Goal: Transaction & Acquisition: Purchase product/service

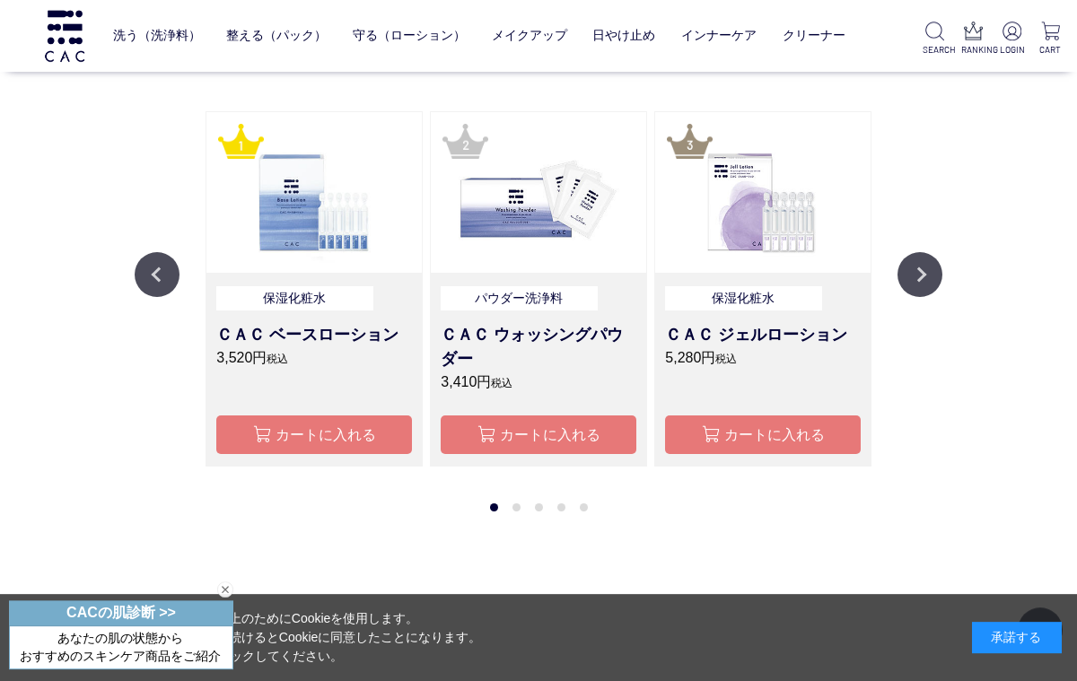
scroll to position [1378, 0]
click at [145, 279] on button "Previous" at bounding box center [157, 274] width 45 height 45
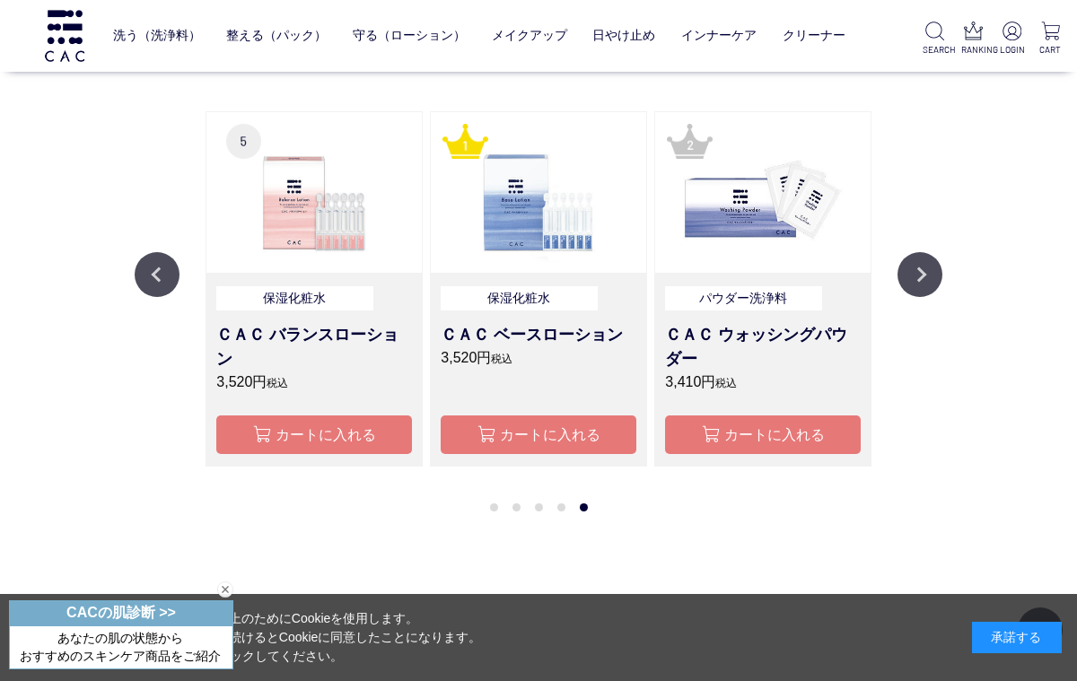
click at [148, 283] on button "Previous" at bounding box center [157, 274] width 45 height 45
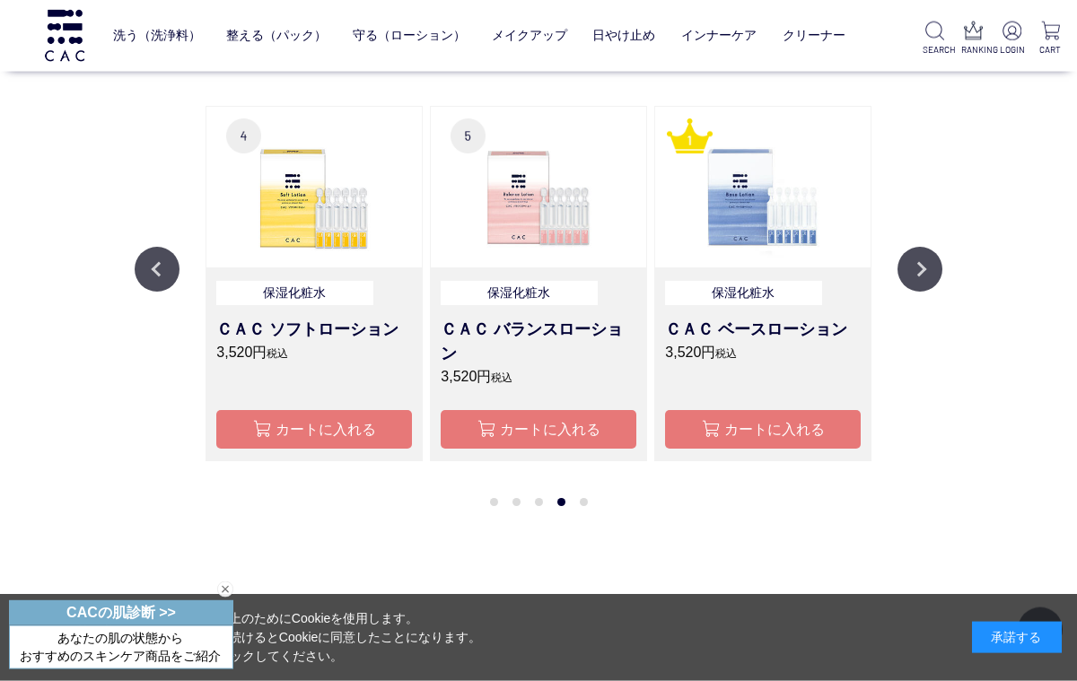
scroll to position [1389, 0]
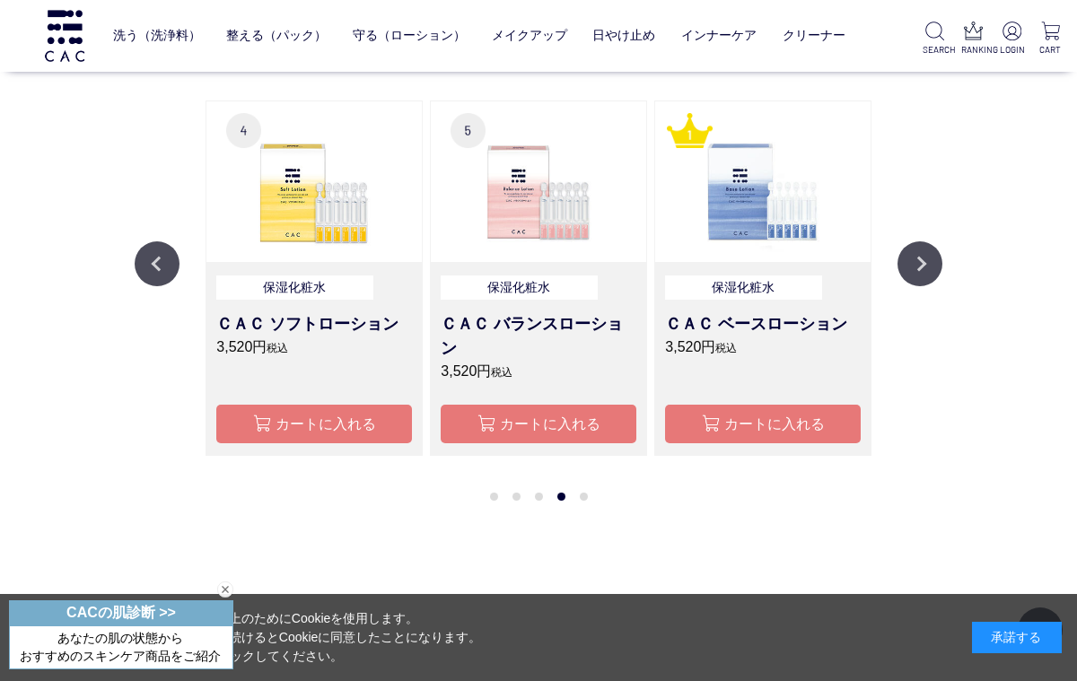
click at [146, 272] on button "Previous" at bounding box center [157, 263] width 45 height 45
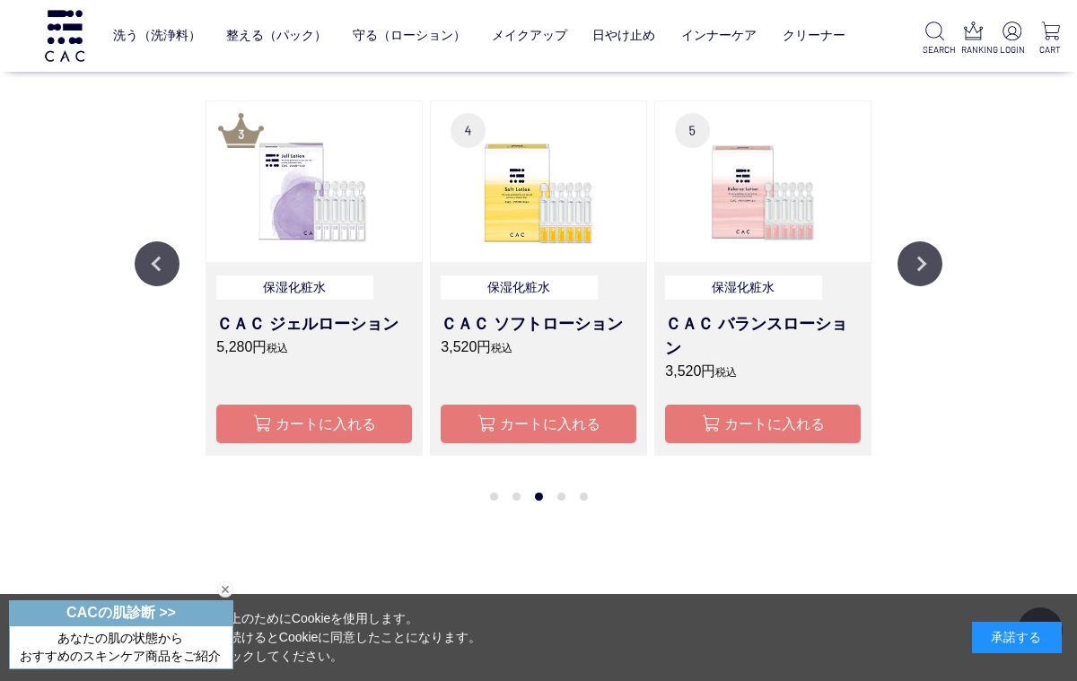
click at [143, 278] on button "Previous" at bounding box center [157, 263] width 45 height 45
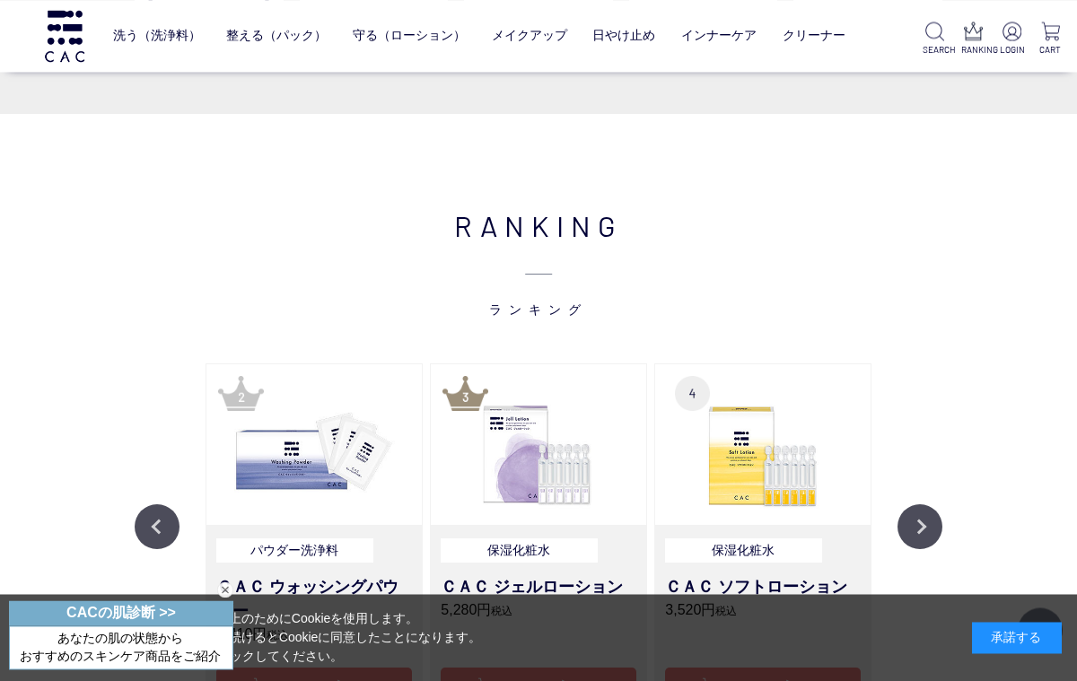
scroll to position [999, 0]
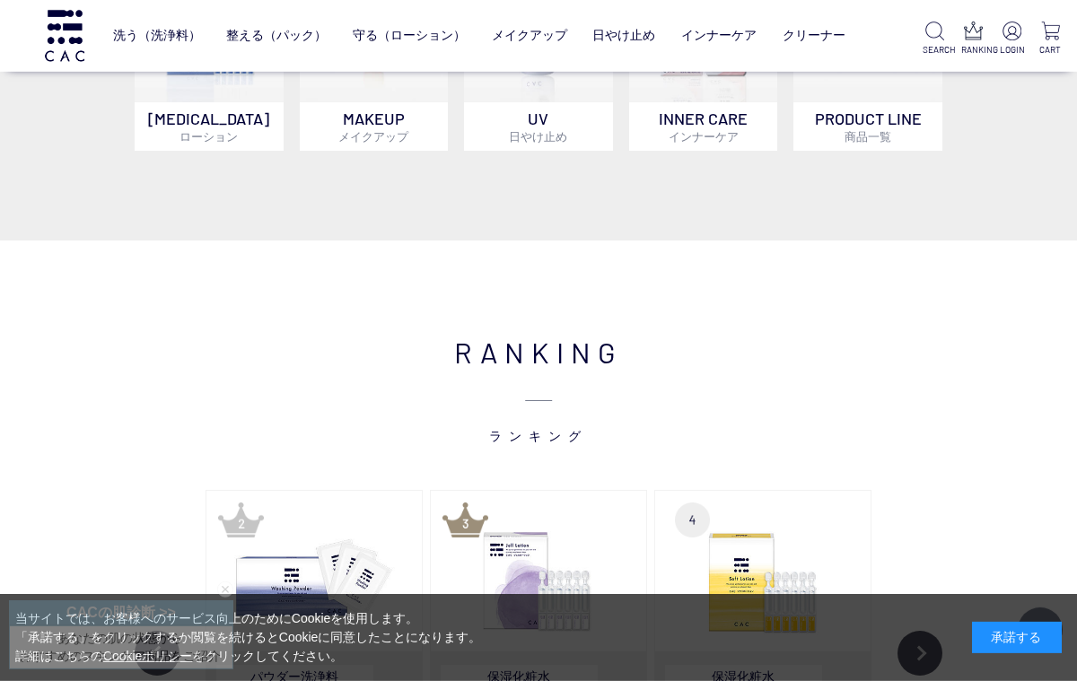
click at [365, 62] on ul "保湿化粧水 柔軟化粧水 美容液 ジェル" at bounding box center [479, 73] width 733 height 44
click at [348, 76] on link "保湿化粧水" at bounding box center [362, 73] width 63 height 14
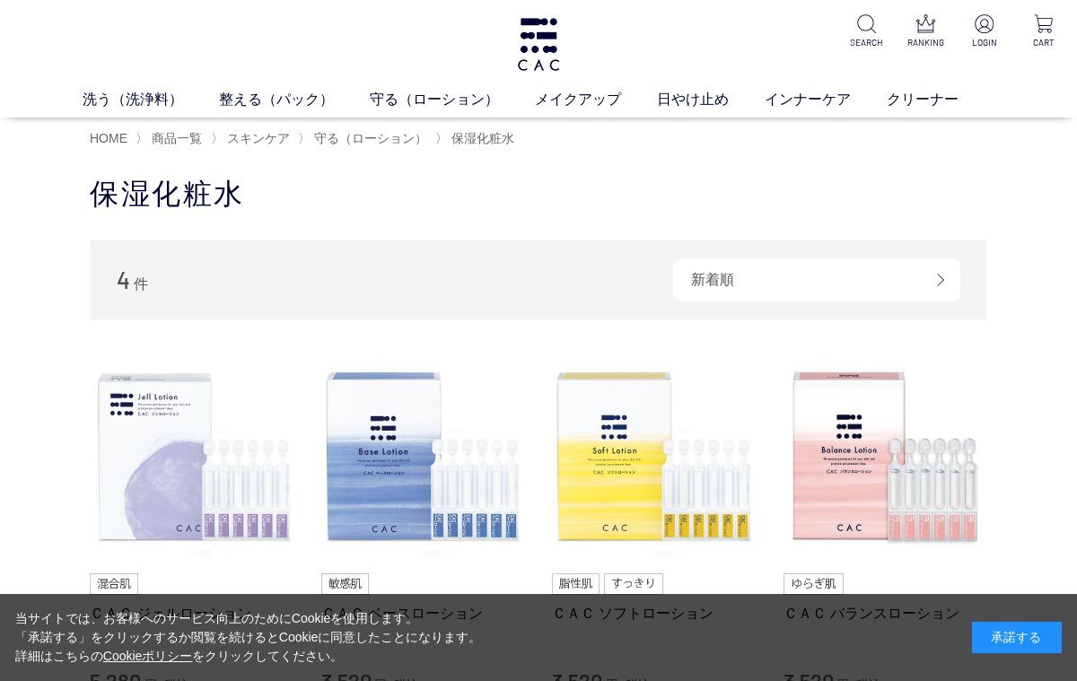
click at [263, 133] on span "スキンケア" at bounding box center [258, 138] width 63 height 14
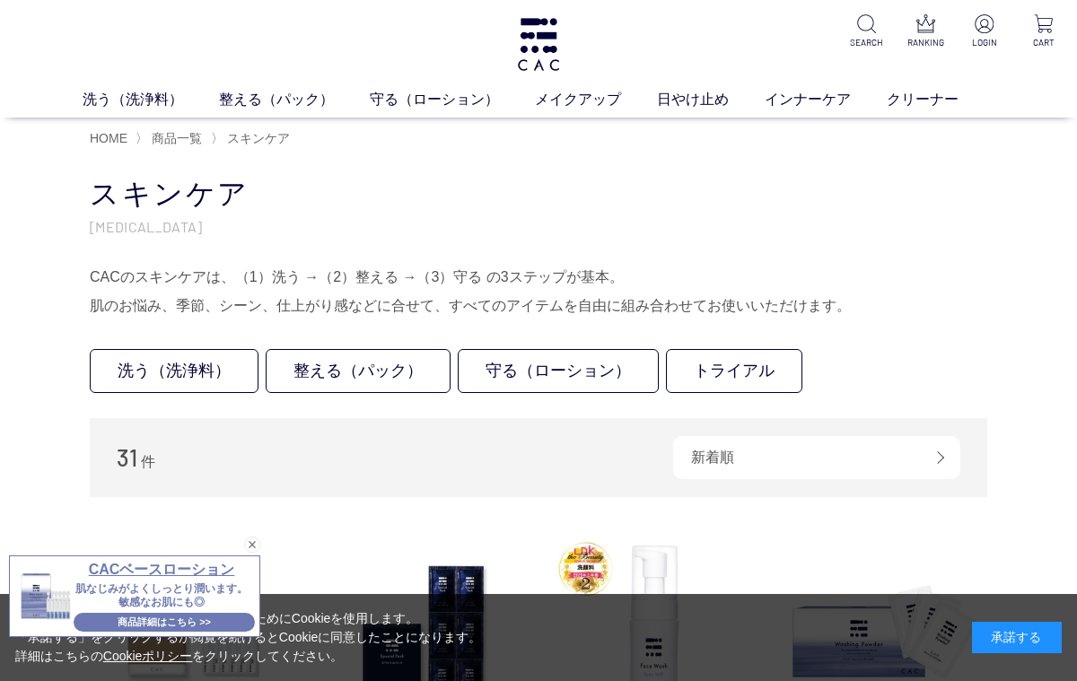
click at [603, 130] on link "美容液" at bounding box center [599, 133] width 38 height 14
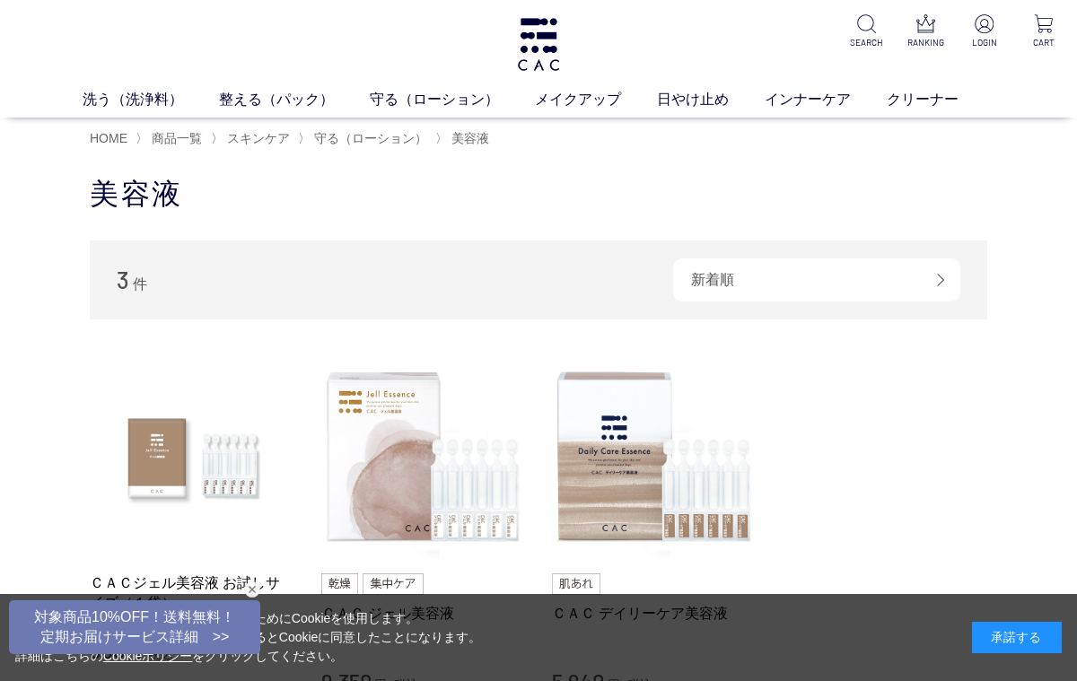
click at [510, 136] on link "柔軟化粧水" at bounding box center [517, 133] width 63 height 14
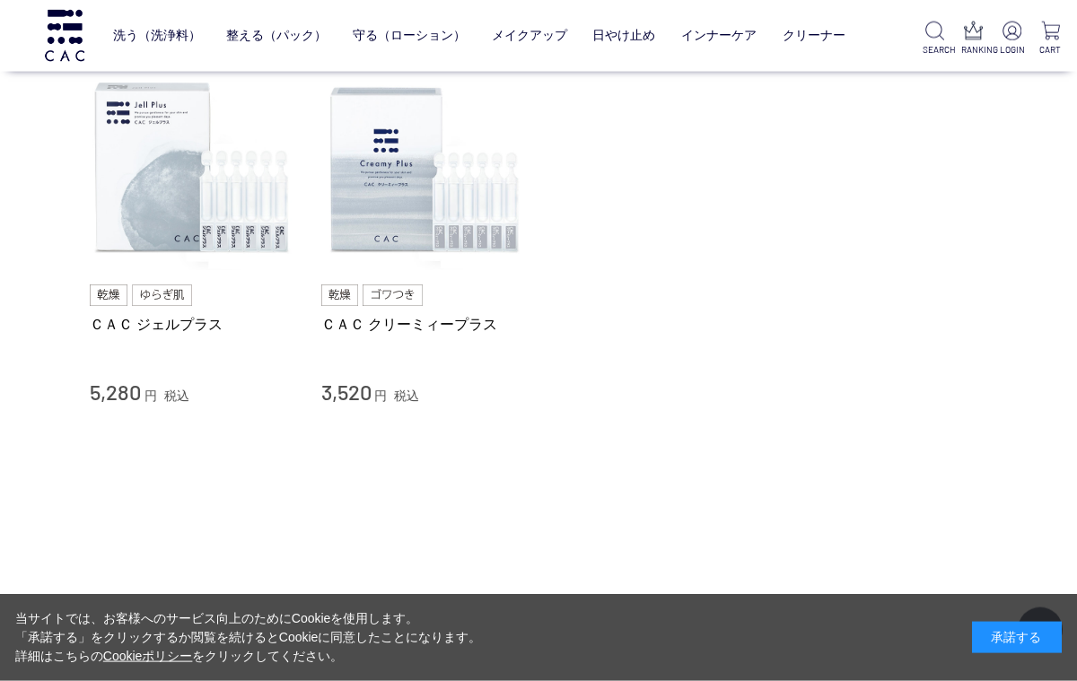
scroll to position [171, 0]
click at [386, 190] on img at bounding box center [423, 168] width 205 height 205
